Goal: Check status: Check status

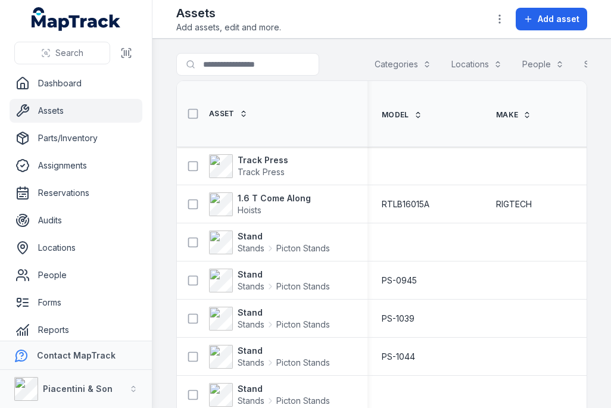
click at [254, 169] on span "Track Press" at bounding box center [261, 172] width 47 height 10
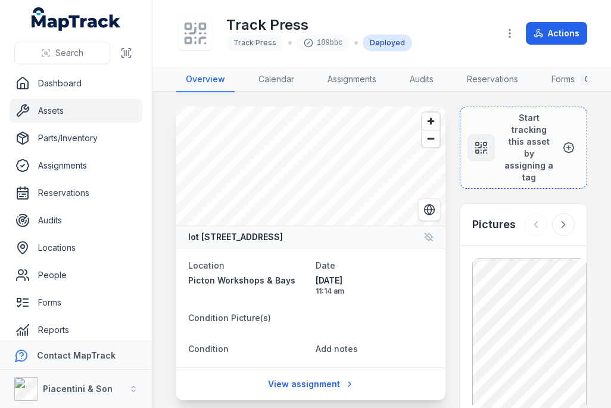
click at [429, 205] on circle "Switch to Satellite View" at bounding box center [430, 210] width 10 height 10
click at [433, 215] on icon "Switch to Map View" at bounding box center [430, 210] width 12 height 12
click at [426, 242] on icon at bounding box center [429, 237] width 10 height 10
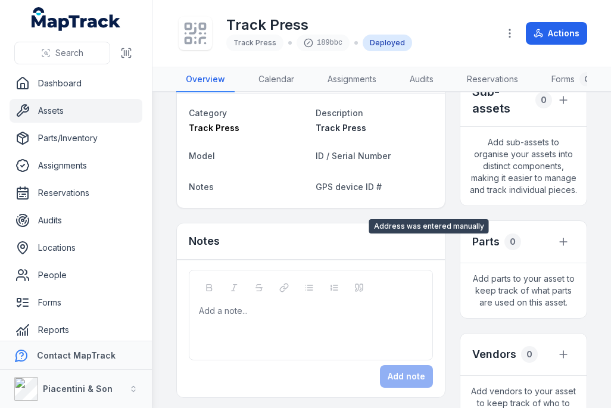
scroll to position [385, 0]
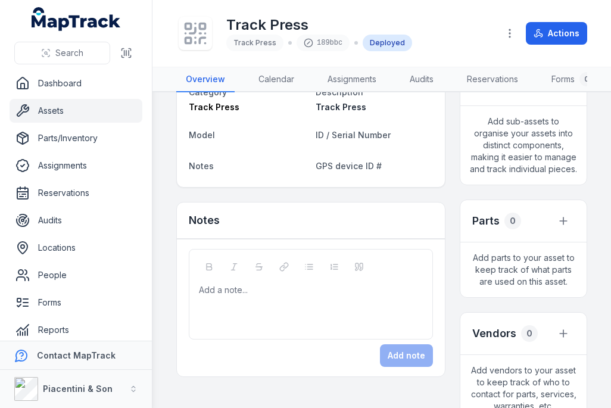
click at [373, 187] on div "Category Track Press Description Track Press Model ID / Serial Number Notes GPS…" at bounding box center [311, 130] width 268 height 114
click at [354, 171] on span "GPS device ID #" at bounding box center [349, 166] width 66 height 10
click at [340, 171] on span "GPS device ID #" at bounding box center [349, 166] width 66 height 10
click at [344, 171] on span "GPS device ID #" at bounding box center [349, 166] width 66 height 10
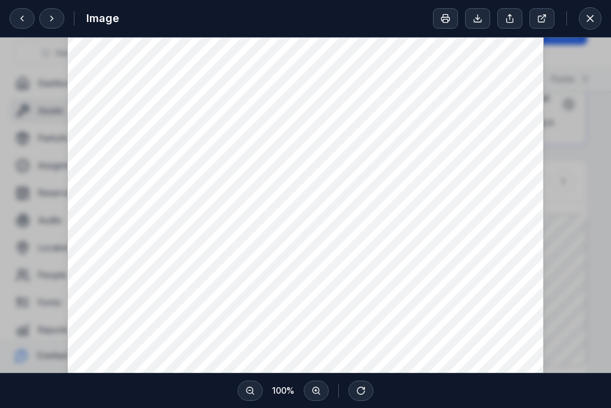
scroll to position [72, 0]
click at [591, 13] on icon at bounding box center [591, 19] width 12 height 12
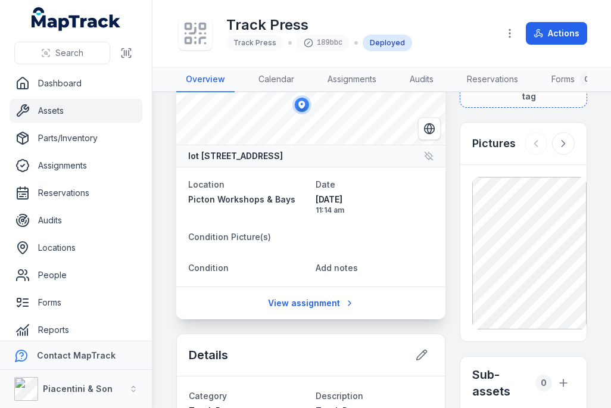
scroll to position [79, 0]
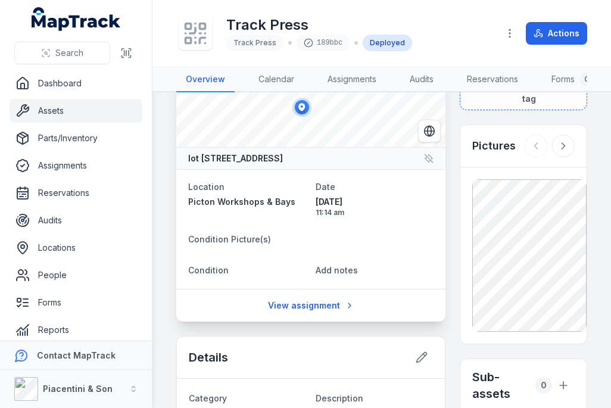
click at [560, 150] on icon at bounding box center [564, 146] width 12 height 12
click at [561, 150] on icon at bounding box center [564, 146] width 12 height 12
click at [566, 147] on icon at bounding box center [564, 146] width 12 height 12
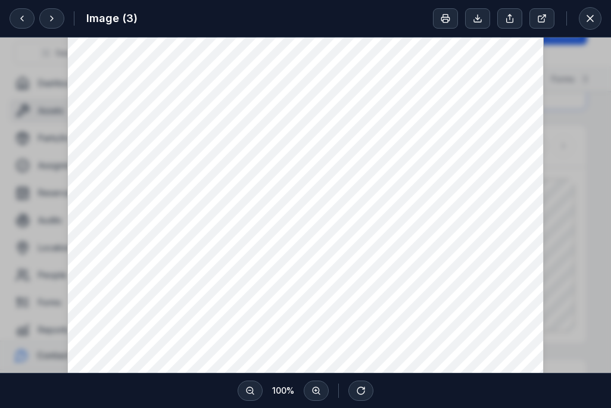
scroll to position [145, 0]
click at [592, 19] on icon at bounding box center [591, 19] width 12 height 12
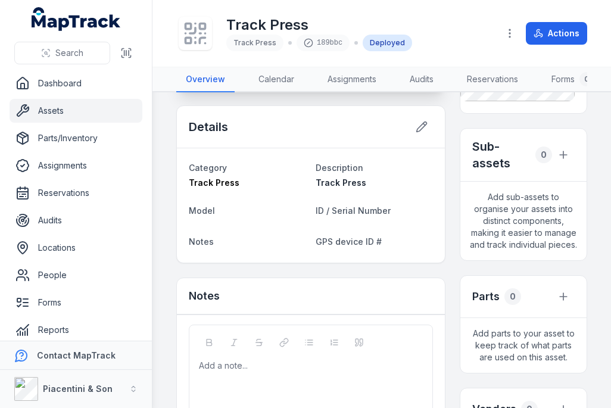
scroll to position [317, 0]
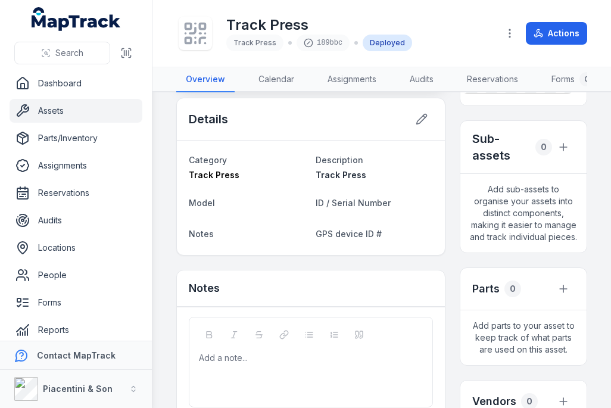
click at [426, 117] on icon at bounding box center [425, 117] width 2 height 2
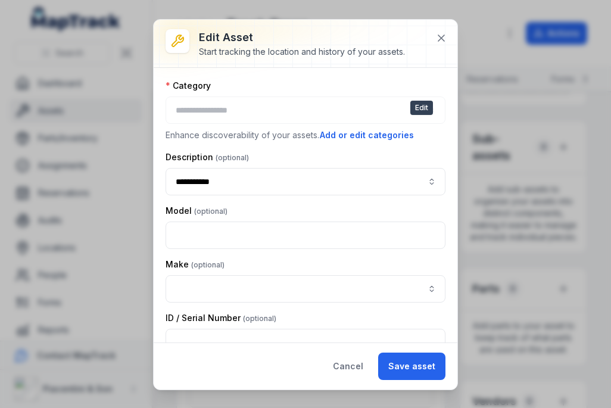
click at [434, 33] on button at bounding box center [441, 38] width 23 height 23
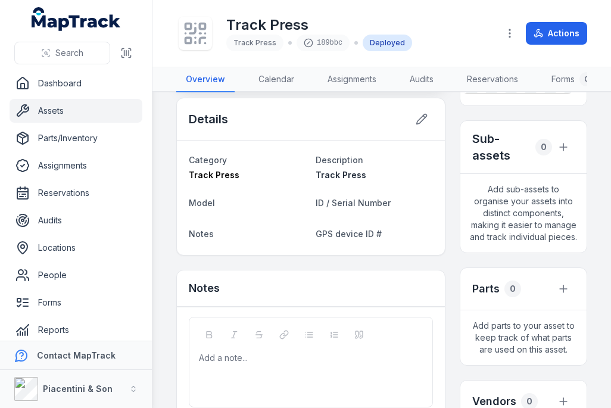
click at [59, 111] on link "Assets" at bounding box center [76, 111] width 133 height 24
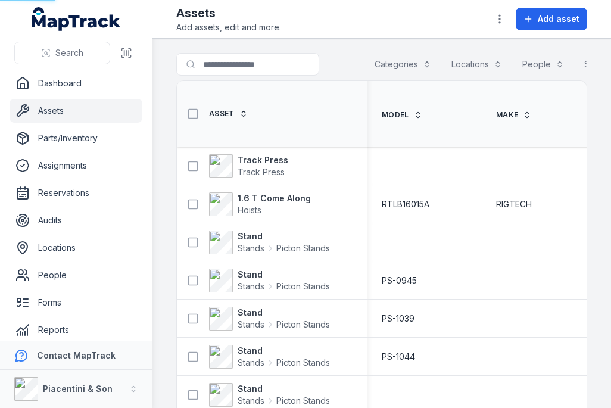
click at [41, 114] on link "Assets" at bounding box center [76, 111] width 133 height 24
click at [272, 193] on strong "1.6 T Come Along" at bounding box center [274, 198] width 73 height 12
click at [260, 162] on strong "Track Press" at bounding box center [263, 160] width 51 height 12
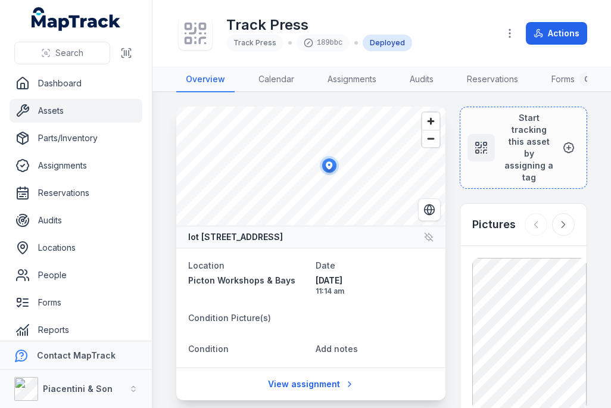
click at [51, 84] on link "Dashboard" at bounding box center [76, 84] width 133 height 24
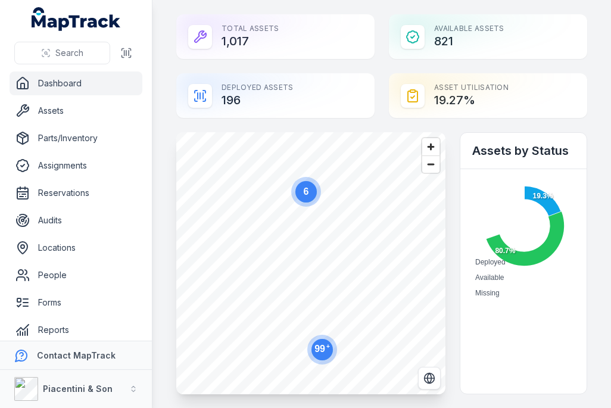
click at [45, 111] on link "Assets" at bounding box center [76, 111] width 133 height 24
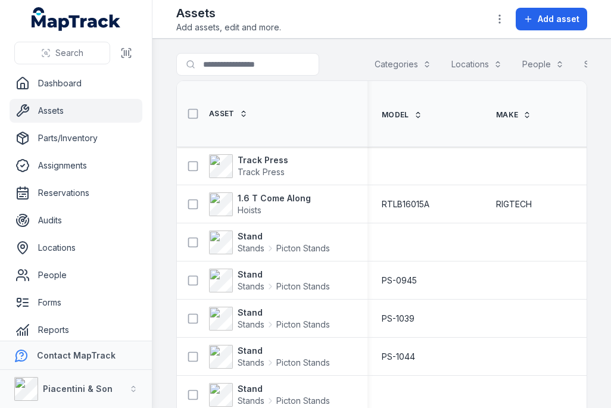
click at [259, 159] on strong "Track Press" at bounding box center [263, 160] width 51 height 12
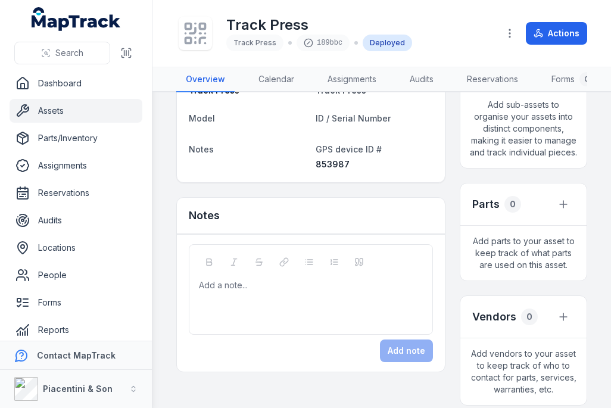
scroll to position [403, 0]
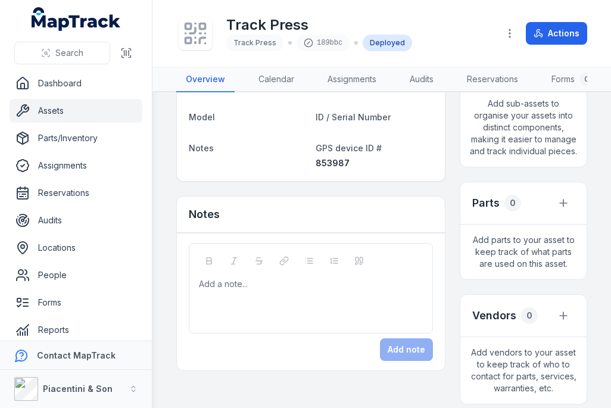
click at [51, 107] on link "Assets" at bounding box center [76, 111] width 133 height 24
click at [49, 83] on link "Dashboard" at bounding box center [76, 84] width 133 height 24
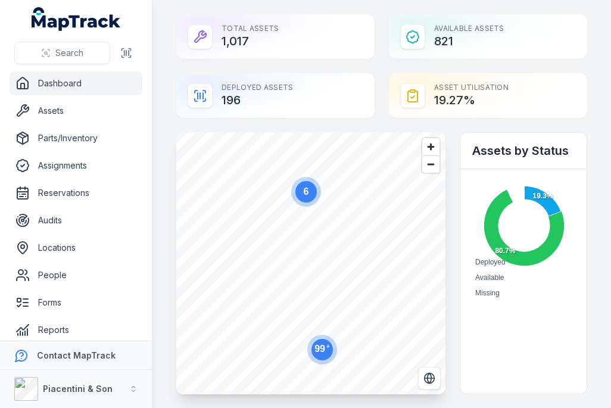
click at [44, 105] on link "Assets" at bounding box center [76, 111] width 133 height 24
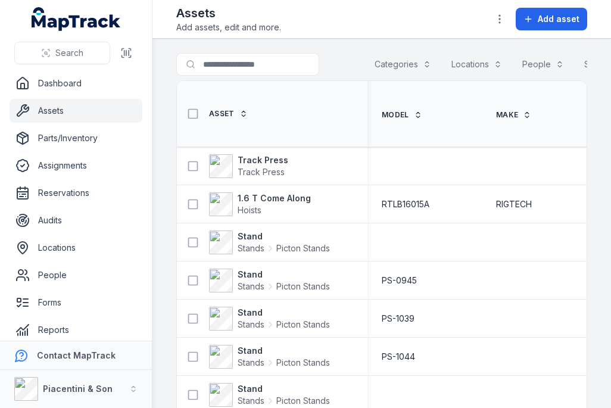
click at [246, 160] on strong "Track Press" at bounding box center [263, 160] width 51 height 12
